Goal: Find contact information: Find contact information

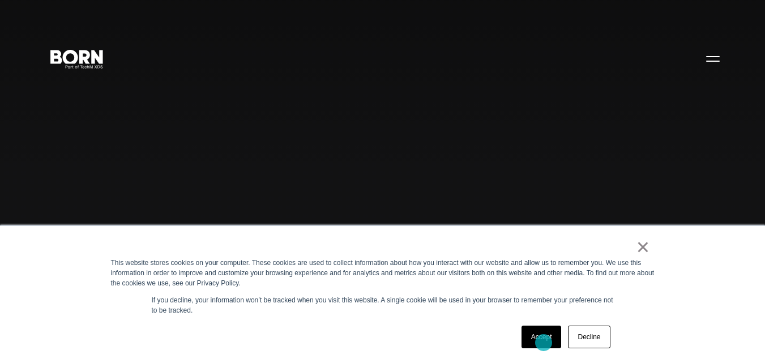
click at [544, 343] on link "Accept" at bounding box center [542, 337] width 40 height 23
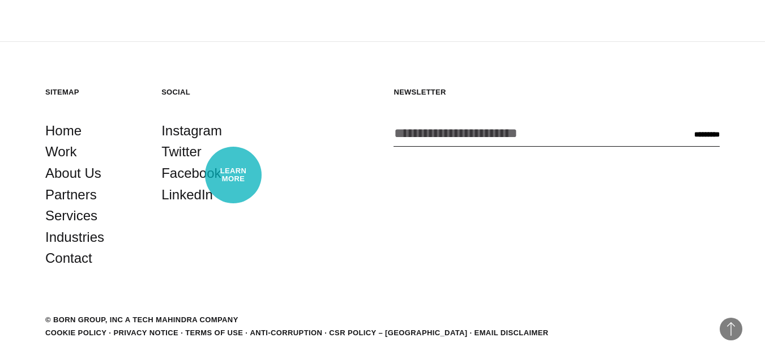
scroll to position [2758, 0]
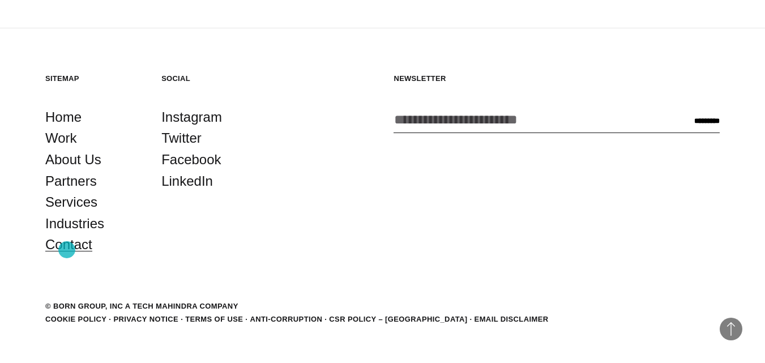
click at [67, 250] on link "Contact" at bounding box center [68, 245] width 47 height 22
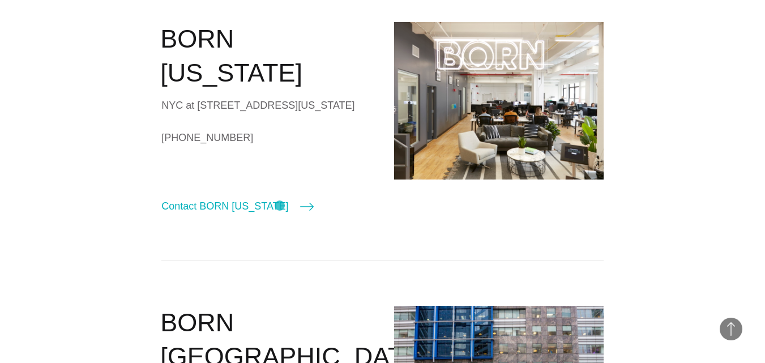
scroll to position [397, 0]
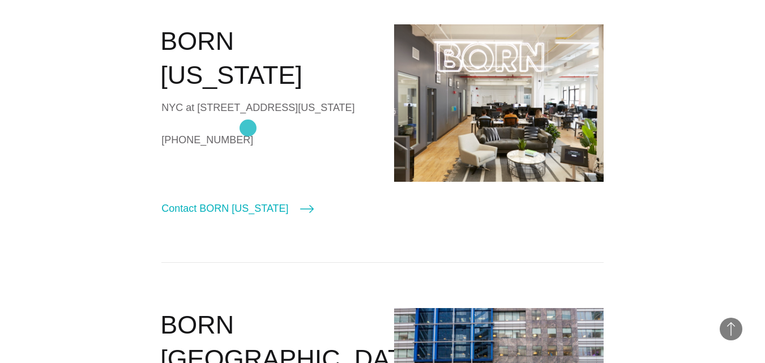
drag, startPoint x: 157, startPoint y: 120, endPoint x: 248, endPoint y: 128, distance: 91.6
copy link "[PHONE_NUMBER]"
